Goal: Find specific page/section: Find specific page/section

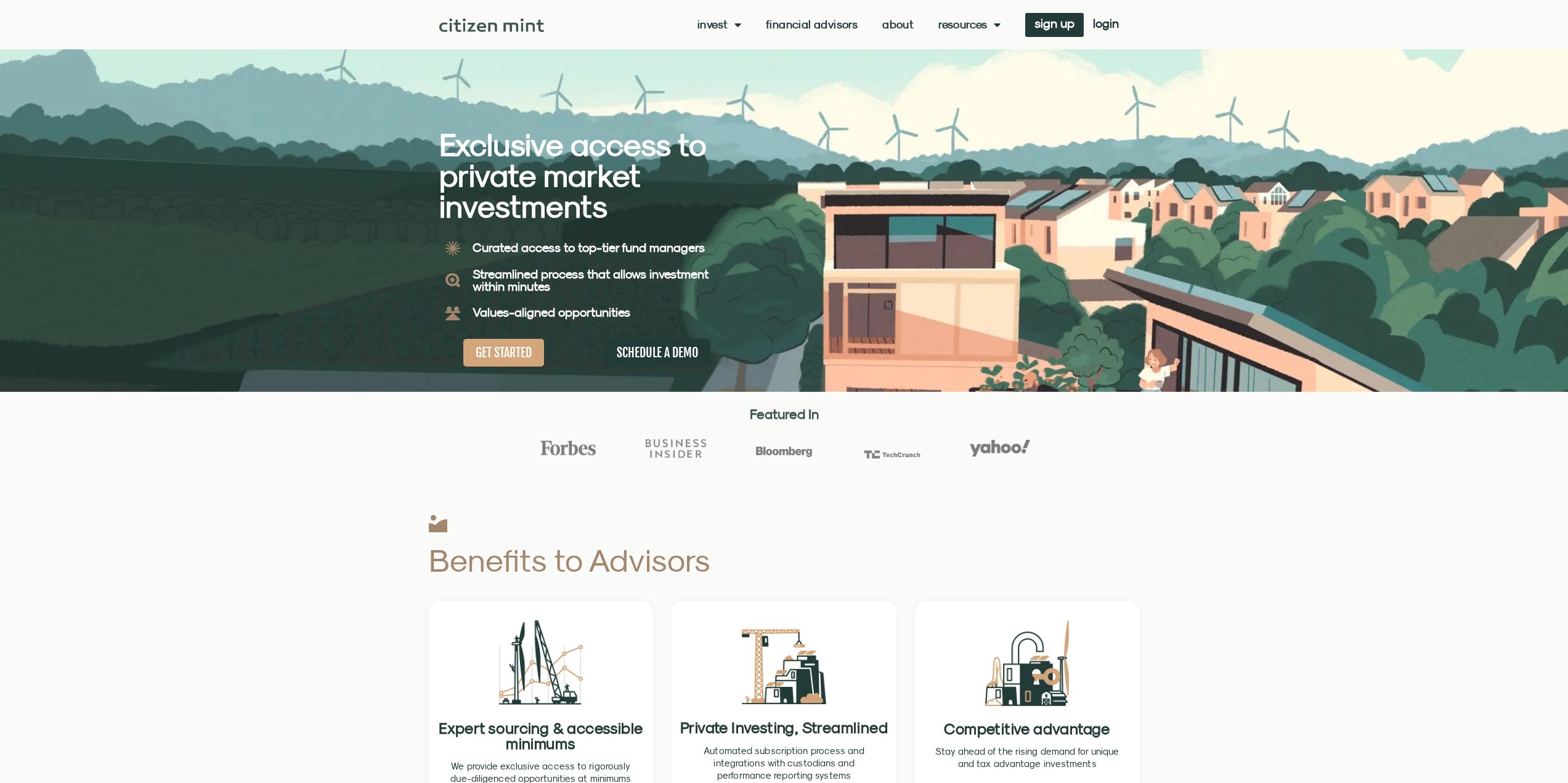
click at [981, 27] on link "Resources" at bounding box center [969, 25] width 62 height 12
click at [979, 28] on link "Resources" at bounding box center [969, 25] width 62 height 12
click at [839, 26] on link "Financial Advisors" at bounding box center [812, 25] width 92 height 12
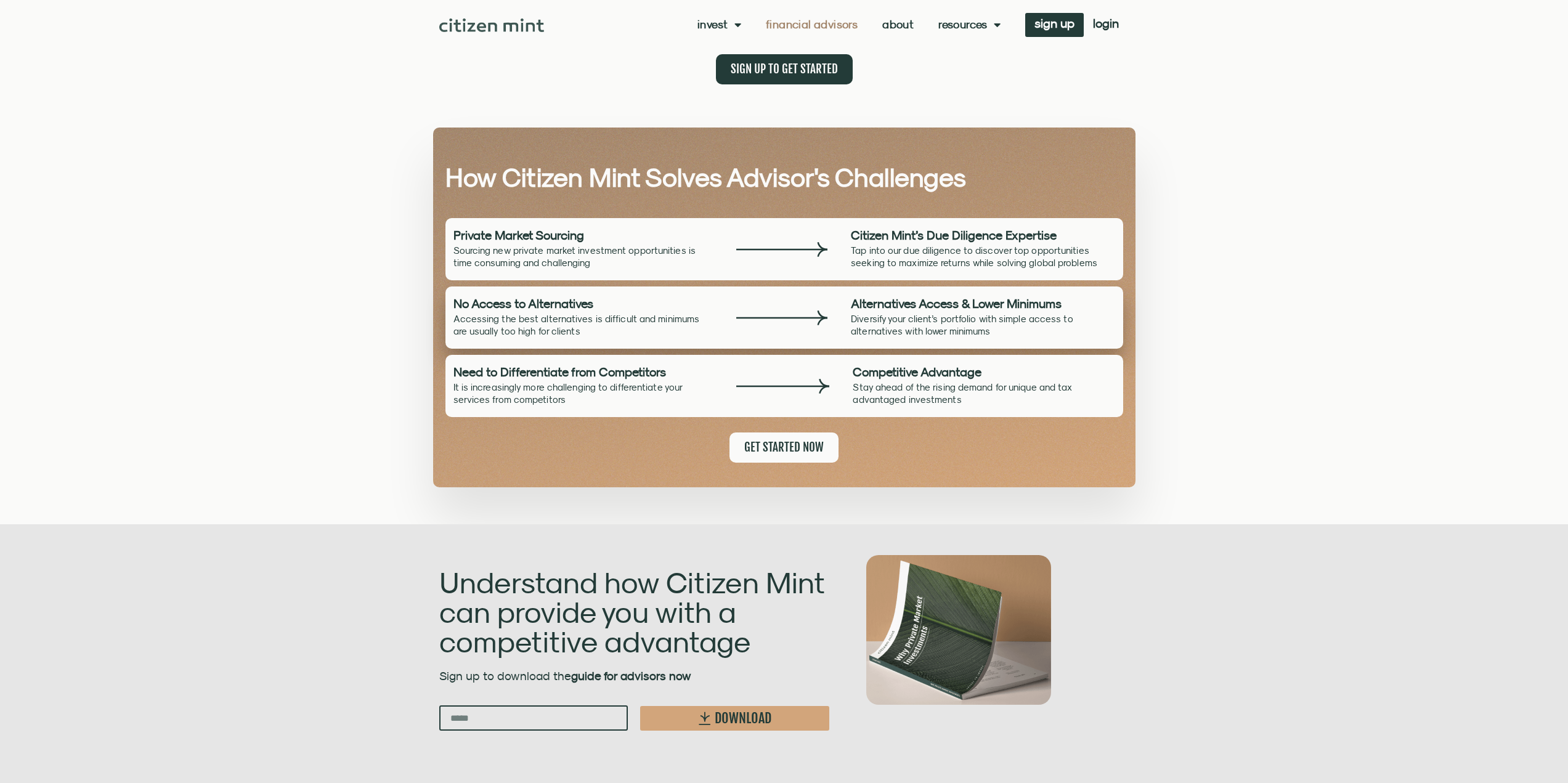
scroll to position [1047, 0]
